Goal: Browse casually: Explore the website without a specific task or goal

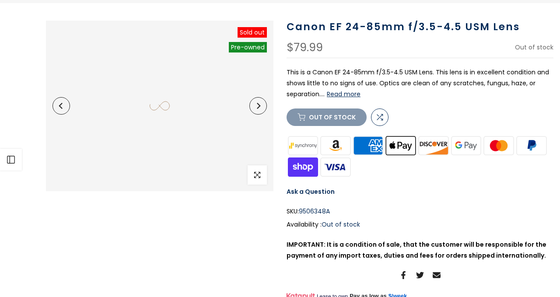
scroll to position [82, 0]
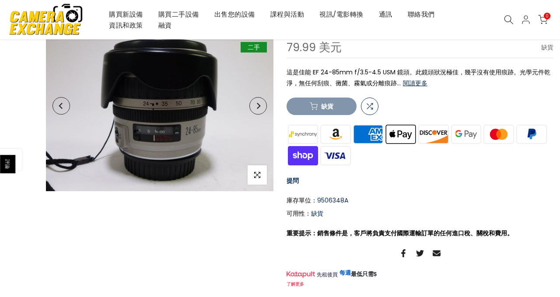
click at [260, 106] on icon "下一個" at bounding box center [258, 106] width 6 height 6
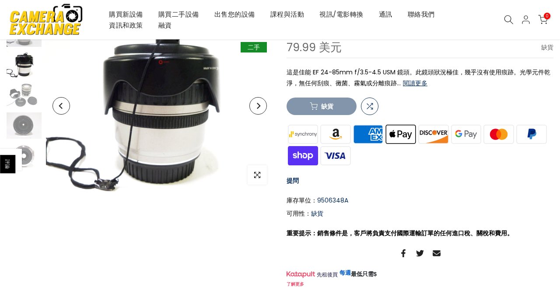
click at [260, 106] on icon "下一個" at bounding box center [258, 106] width 6 height 6
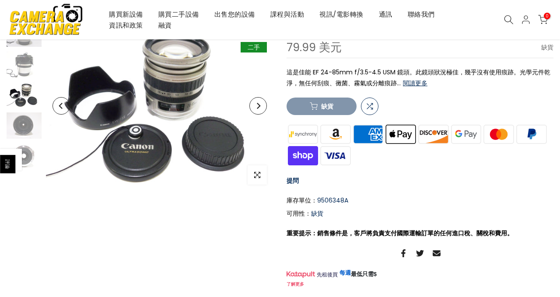
scroll to position [81, 0]
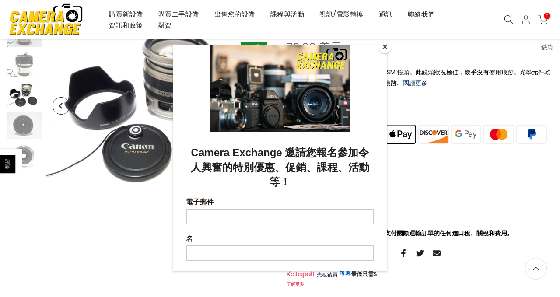
click at [81, 216] on body "評論 跳至內容 大部分超過 100 美元的訂單均可免費送貨 - 不包括煙霧彈 大多數訂單在一個工作天內出貨 購買新設備 購買二手設備 出售您的設備 課程與活動…" at bounding box center [280, 67] width 560 height 297
click at [81, 218] on div at bounding box center [280, 148] width 560 height 297
click at [393, 48] on div at bounding box center [280, 148] width 560 height 297
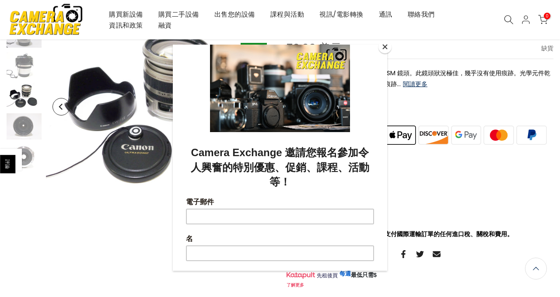
scroll to position [82, 0]
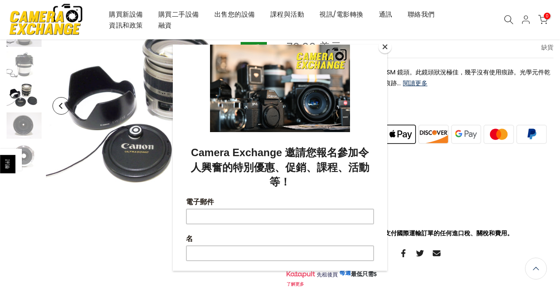
click at [386, 47] on button "關閉" at bounding box center [384, 46] width 13 height 13
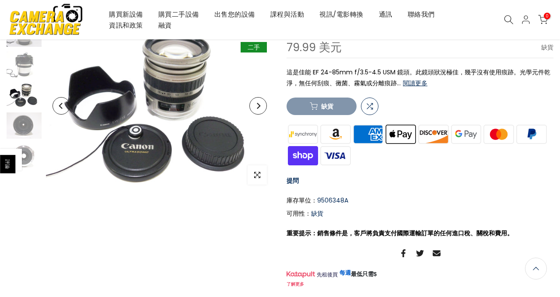
click at [255, 104] on icon "下一個" at bounding box center [258, 106] width 6 height 6
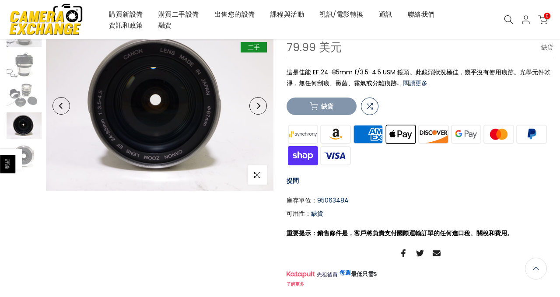
click at [255, 104] on icon "下一個" at bounding box center [258, 106] width 6 height 6
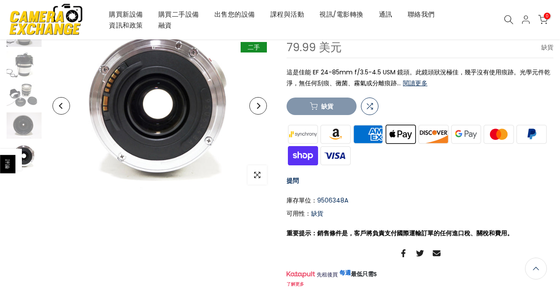
click at [255, 104] on icon "下一個" at bounding box center [258, 106] width 6 height 6
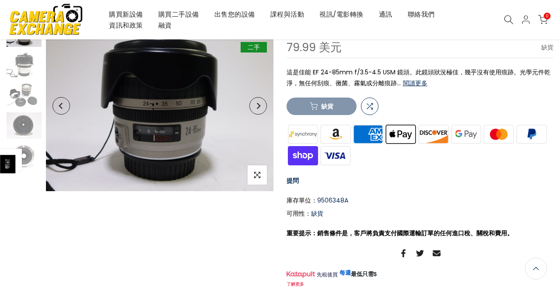
scroll to position [81, 0]
